Goal: Ask a question: Seek information or help from site administrators or community

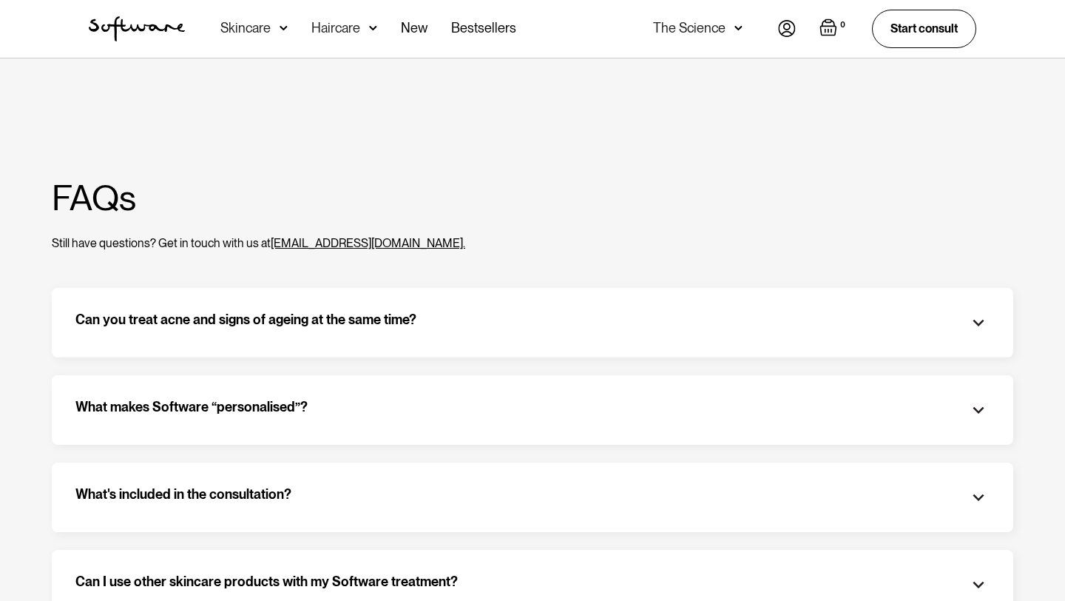
scroll to position [40, 0]
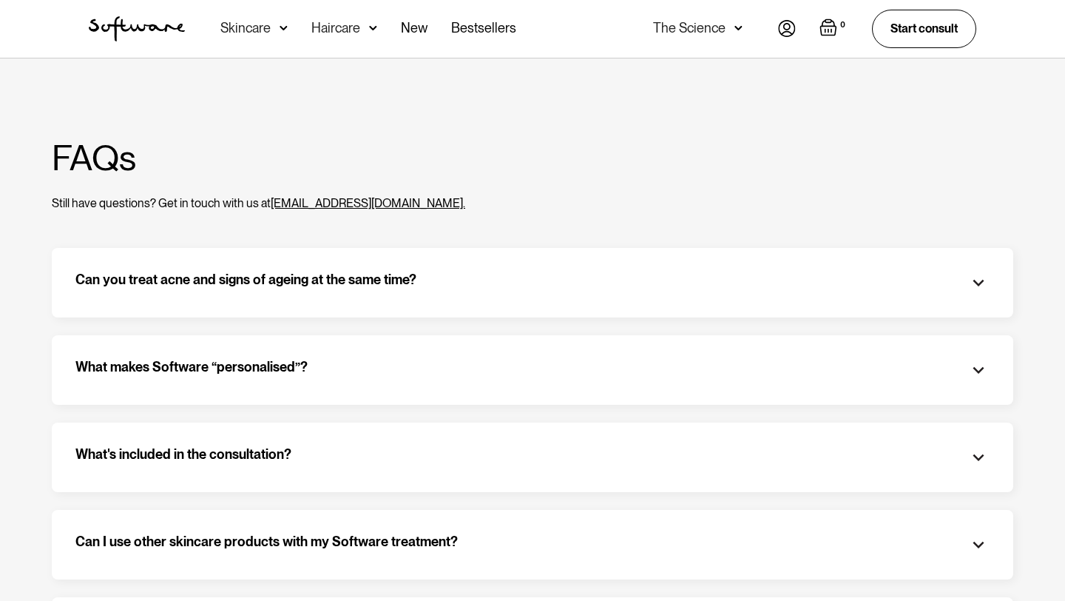
click at [347, 387] on div "What makes Software “personalised”? Your assigned doctor will prescribe the act…" at bounding box center [533, 370] width 962 height 70
click at [348, 368] on div "What makes Software “personalised”?" at bounding box center [532, 370] width 914 height 22
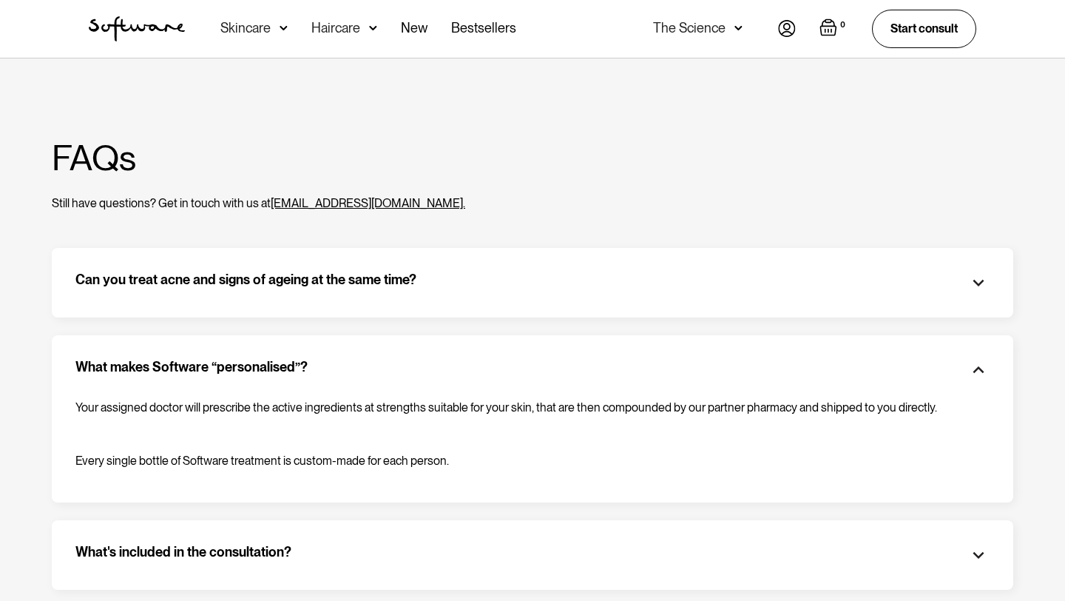
click at [317, 558] on div "What's included in the consultation?" at bounding box center [532, 555] width 914 height 22
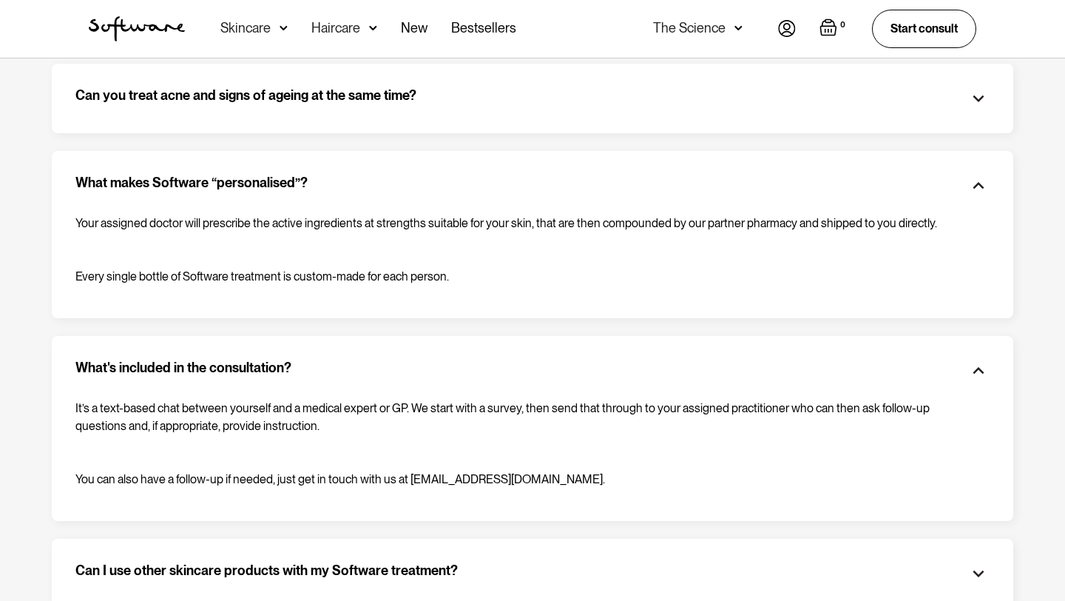
scroll to position [245, 0]
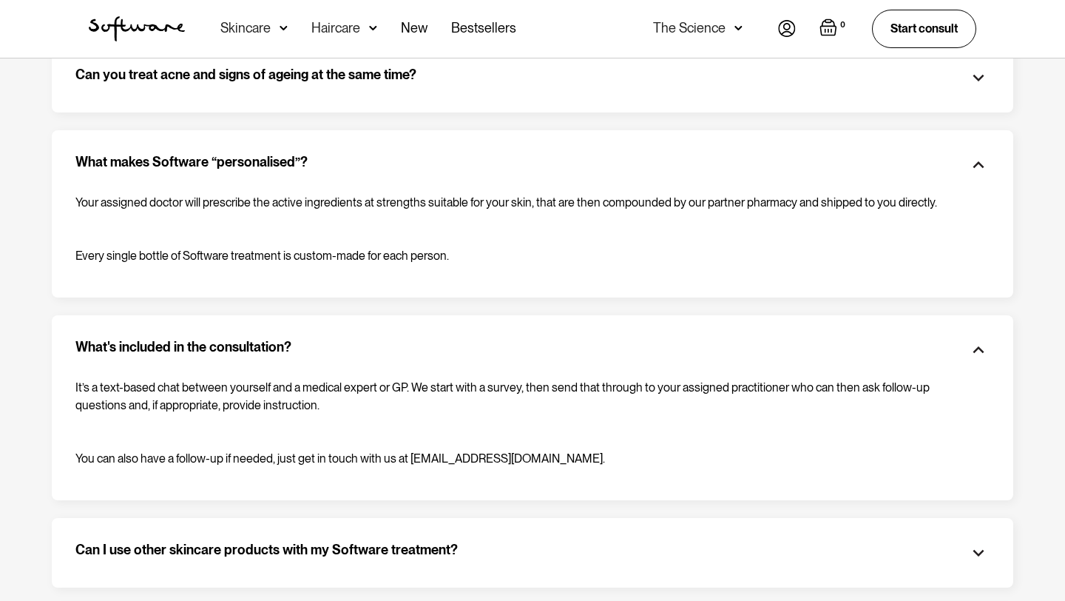
click at [788, 31] on img at bounding box center [787, 28] width 18 height 17
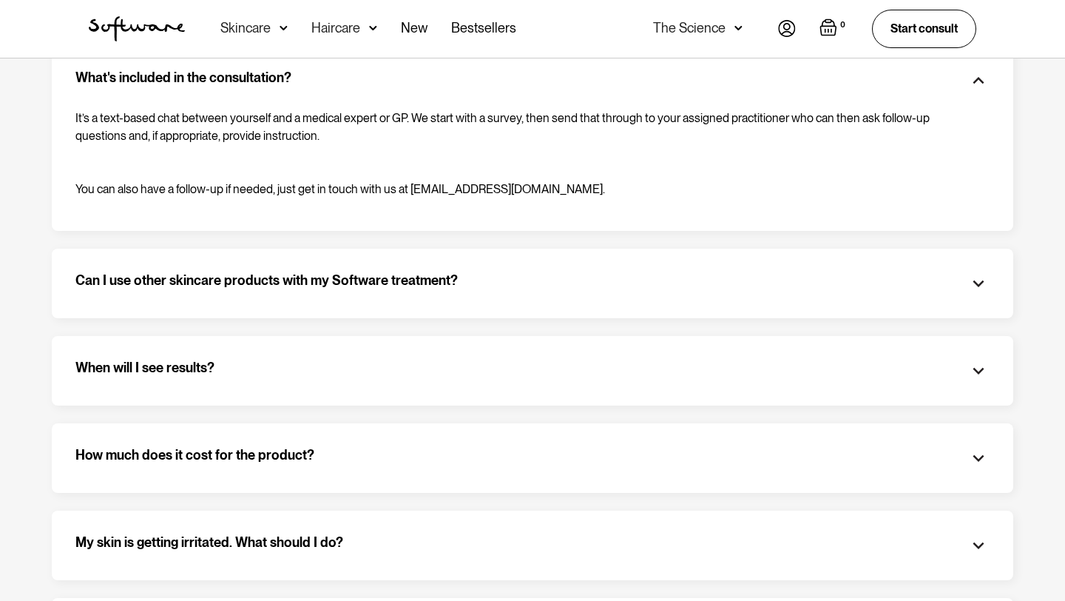
scroll to position [573, 0]
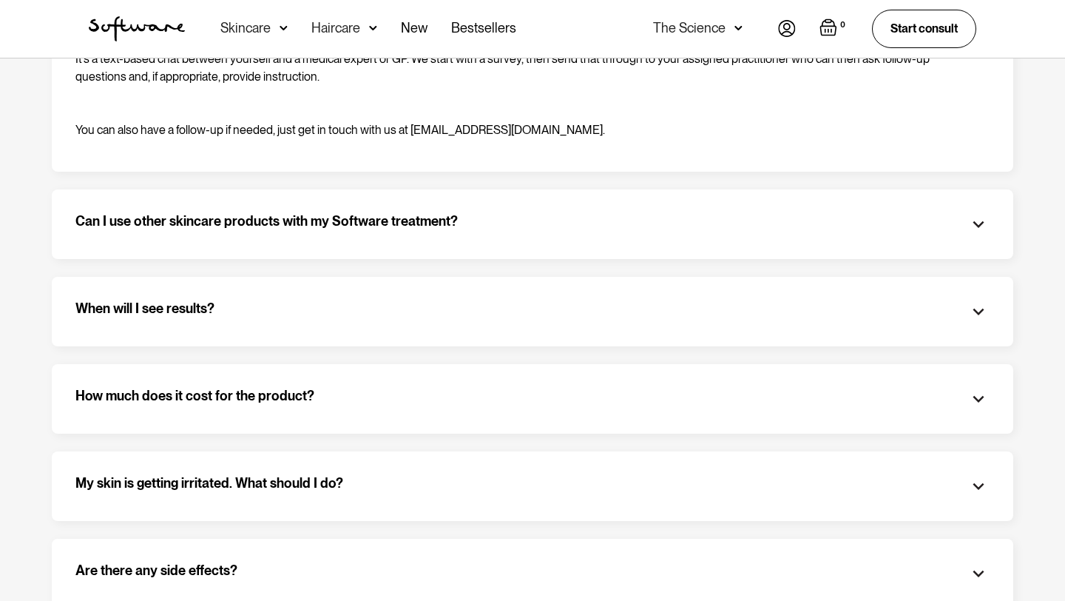
click at [218, 416] on div "How much does it cost for the product? It's $54 a month and we bill and ship ev…" at bounding box center [533, 399] width 962 height 70
click at [207, 399] on h3 "How much does it cost for the product?" at bounding box center [194, 399] width 239 height 22
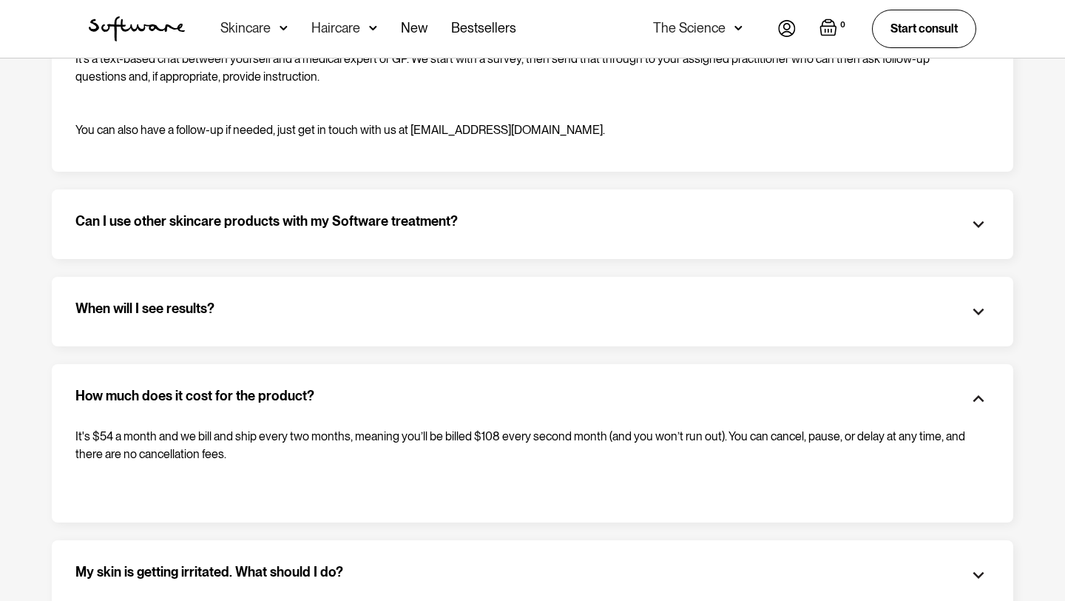
click at [207, 399] on h3 "How much does it cost for the product?" at bounding box center [194, 399] width 239 height 22
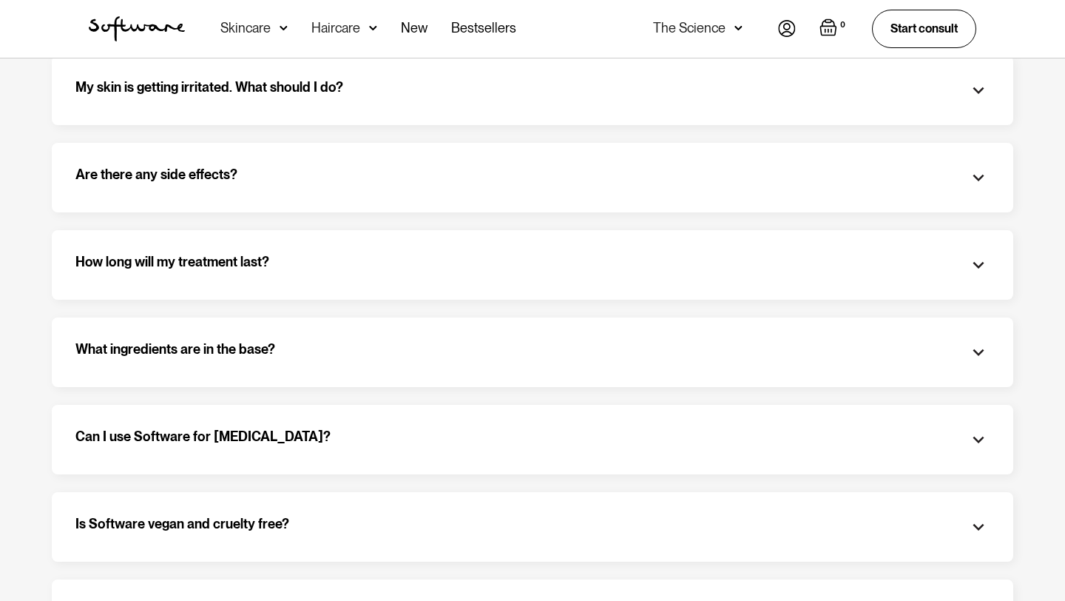
scroll to position [976, 0]
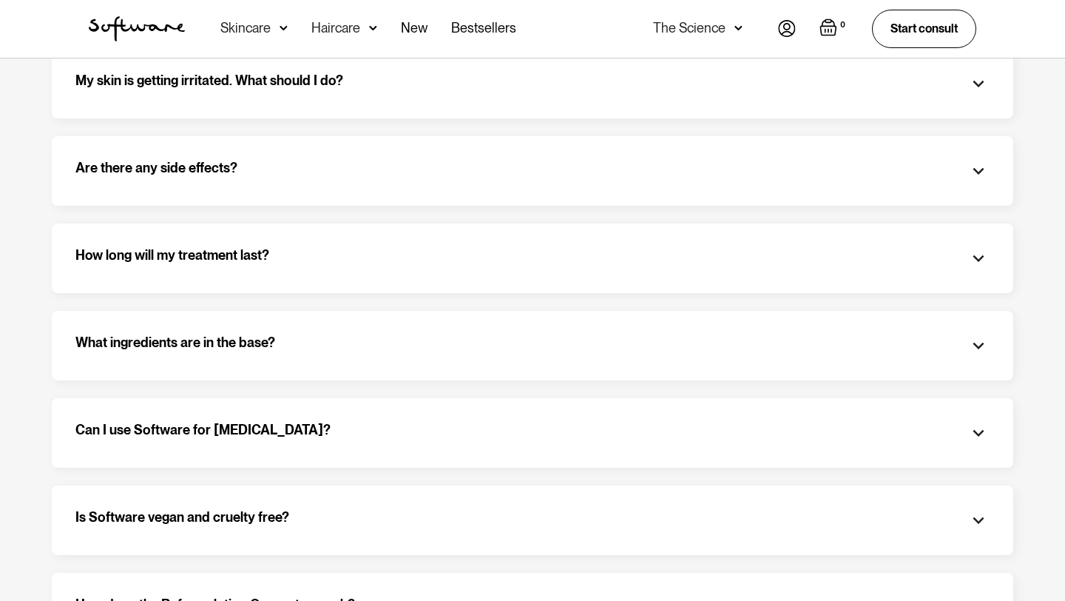
click at [267, 427] on h3 "Can I use Software for severe acne?" at bounding box center [202, 433] width 255 height 22
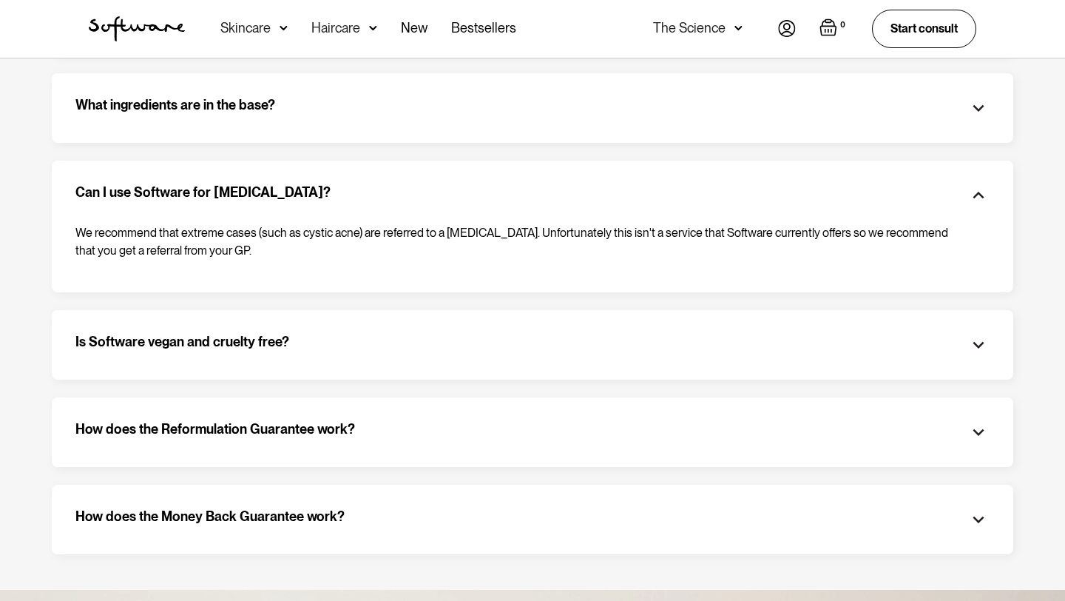
scroll to position [1223, 0]
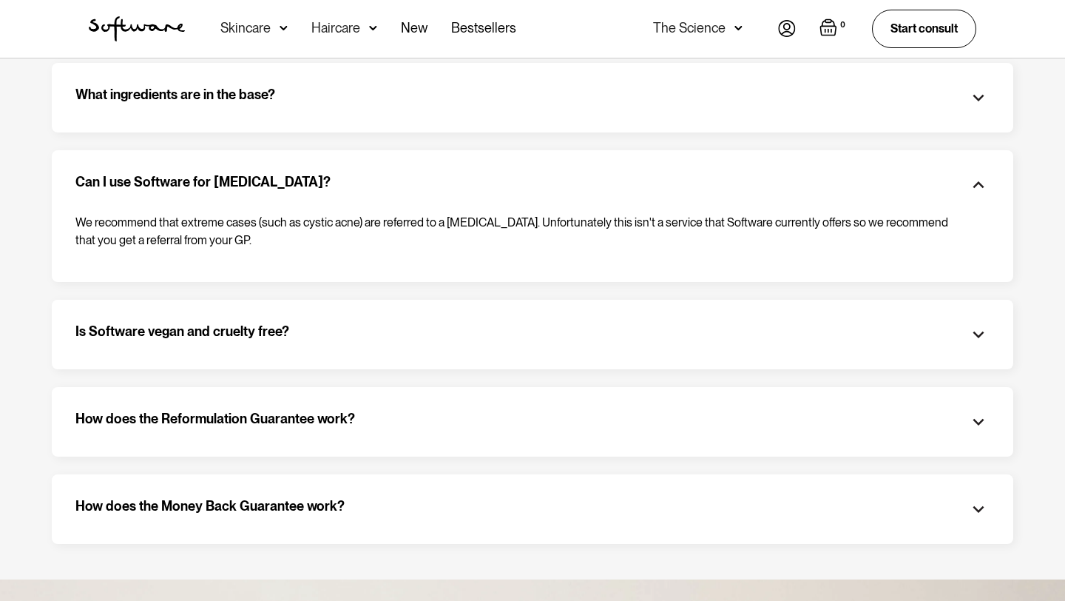
click at [256, 336] on h3 "Is Software vegan and cruelty free?" at bounding box center [182, 334] width 214 height 22
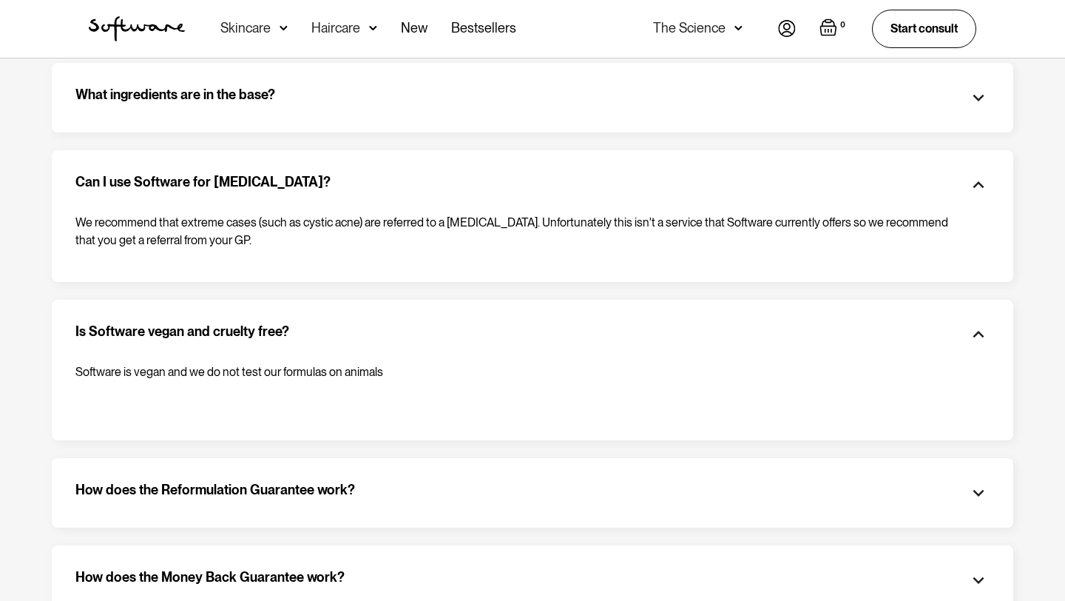
click at [256, 336] on h3 "Is Software vegan and cruelty free?" at bounding box center [182, 334] width 214 height 22
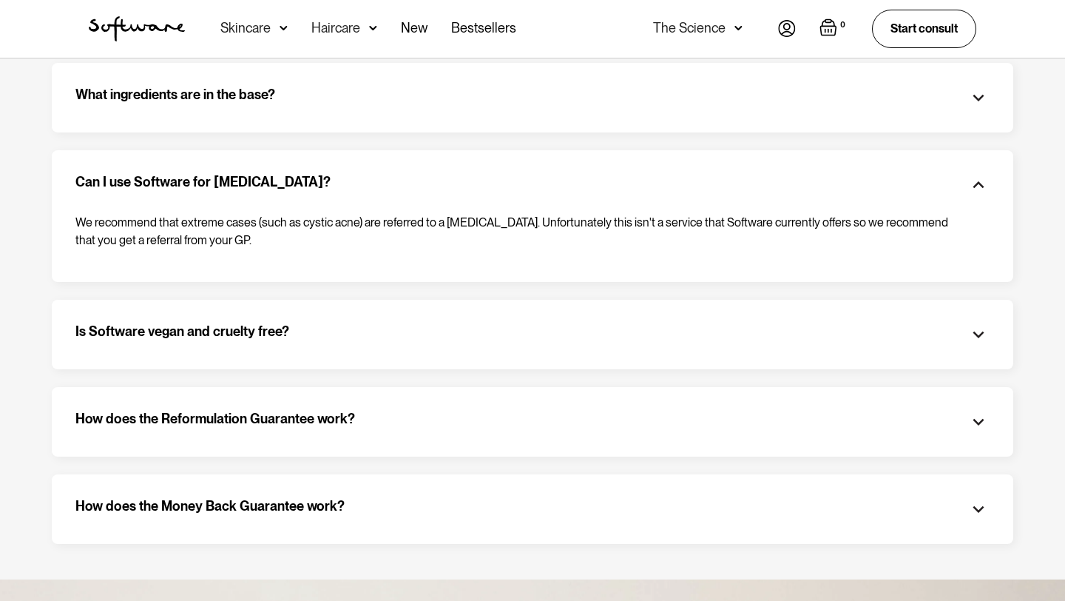
click at [322, 427] on h3 "How does the Reformulation Guarantee work?" at bounding box center [215, 421] width 280 height 22
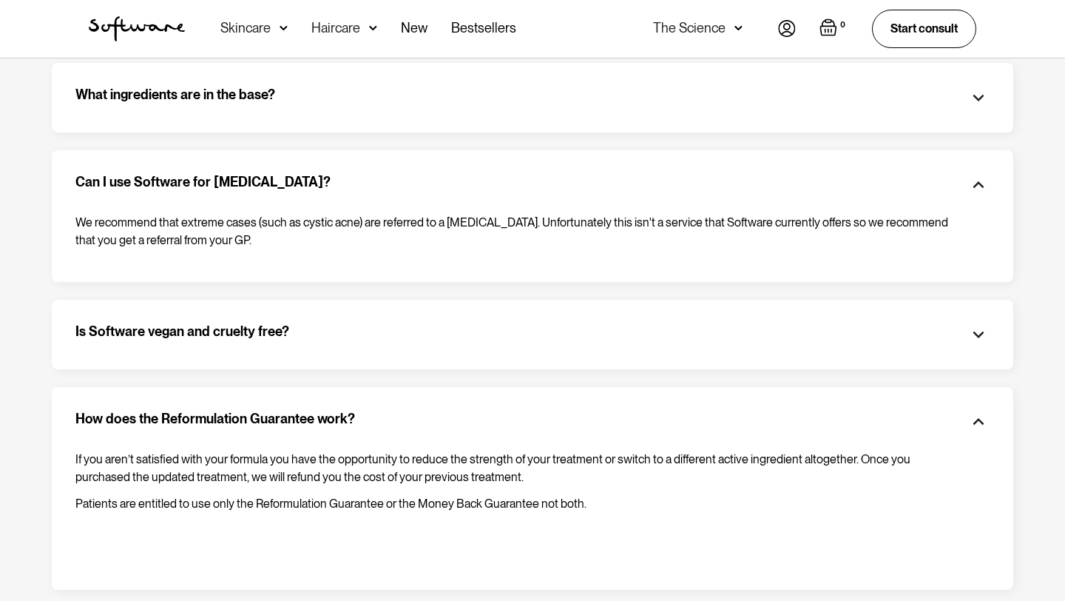
click at [322, 427] on h3 "How does the Reformulation Guarantee work?" at bounding box center [215, 421] width 280 height 22
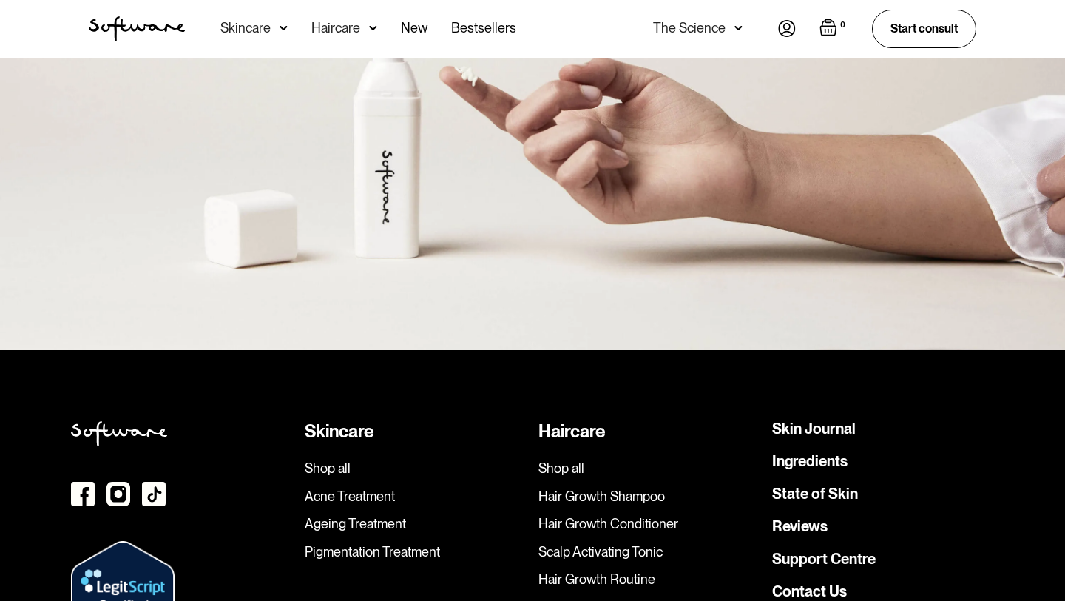
scroll to position [1933, 0]
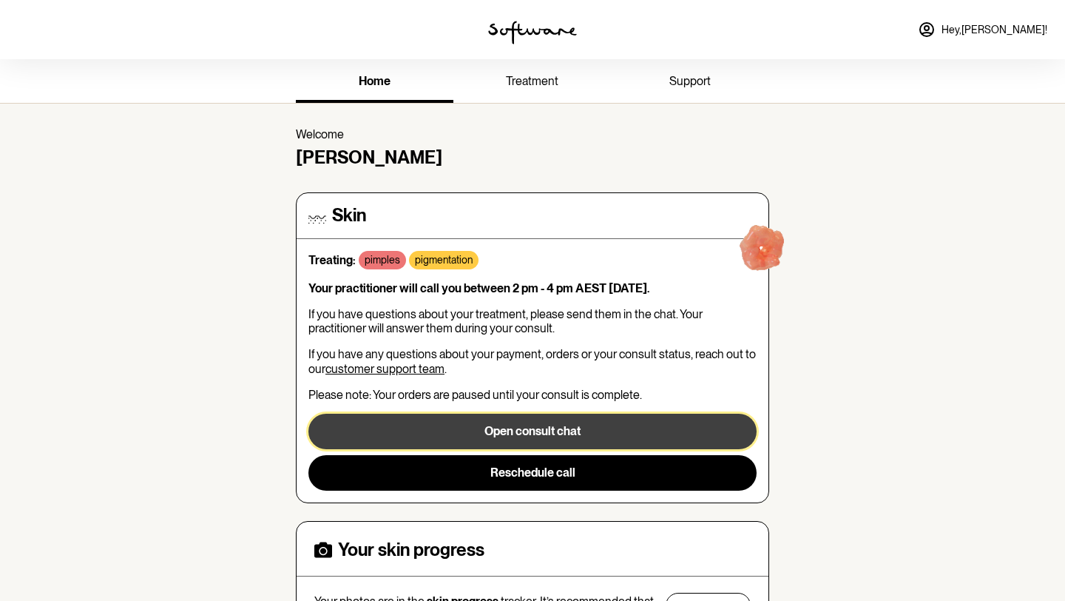
click at [469, 415] on button "Open consult chat" at bounding box center [532, 431] width 448 height 36
